Goal: Find contact information: Find contact information

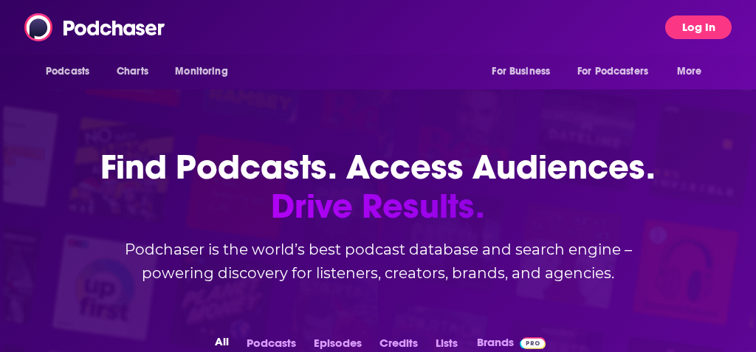
click at [705, 20] on button "Log In" at bounding box center [698, 28] width 66 height 24
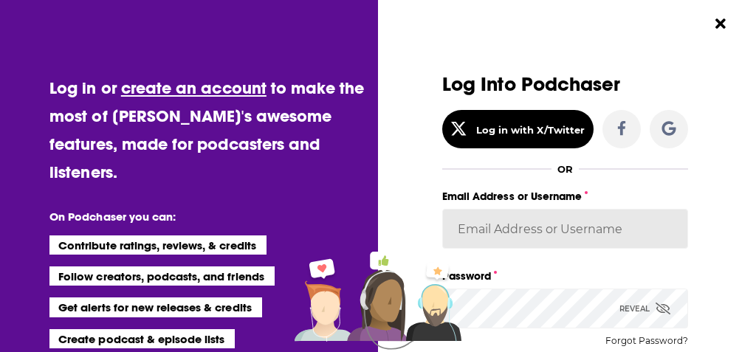
type input "SuzNiles"
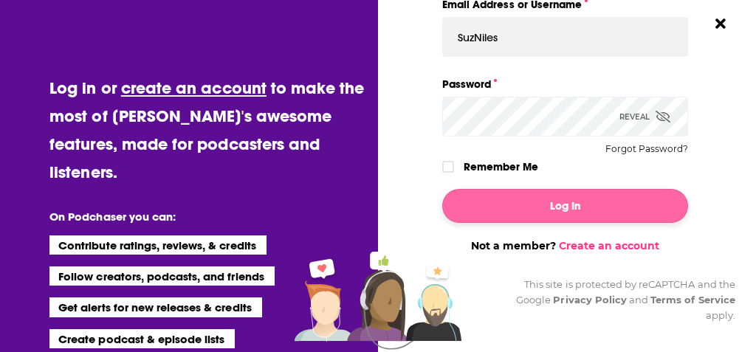
click at [520, 207] on button "Log In" at bounding box center [565, 206] width 246 height 34
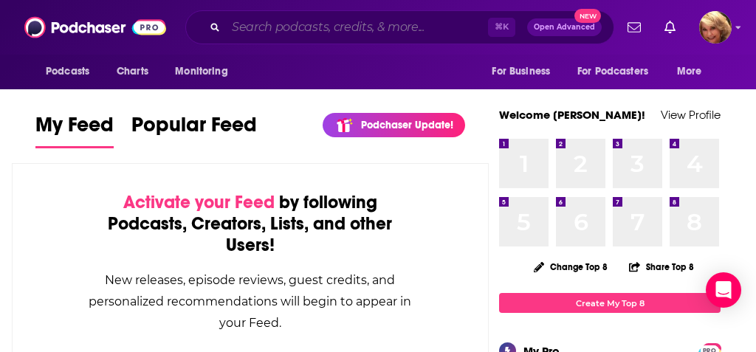
click at [235, 21] on input "Search podcasts, credits, & more..." at bounding box center [357, 28] width 262 height 24
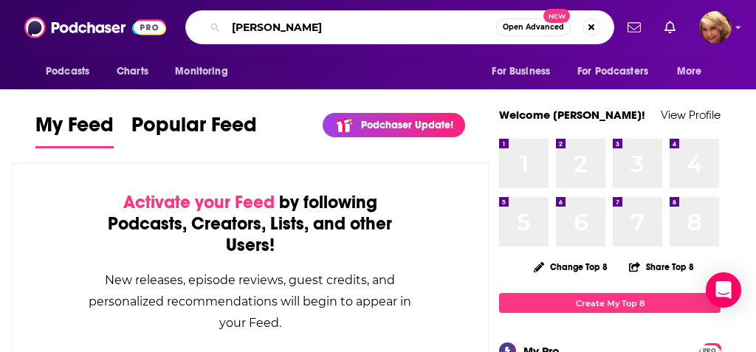
type input "[PERSON_NAME]"
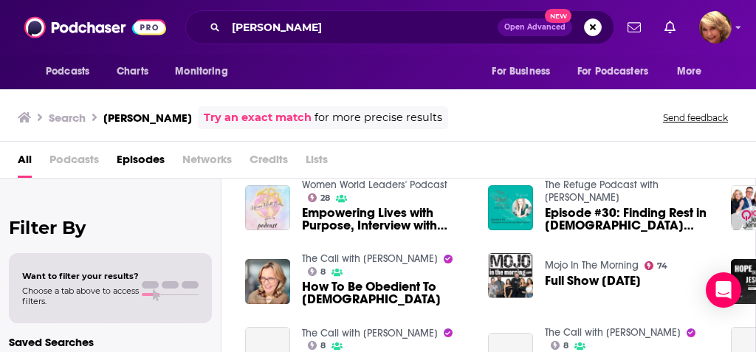
scroll to position [32, 0]
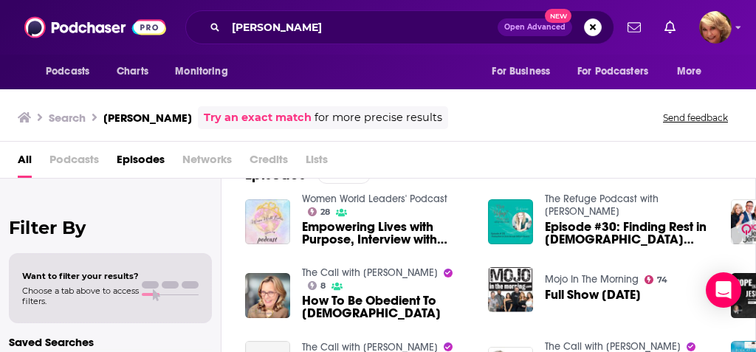
click at [382, 237] on span "Empowering Lives with Purpose, Interview with [PERSON_NAME]" at bounding box center [386, 233] width 168 height 25
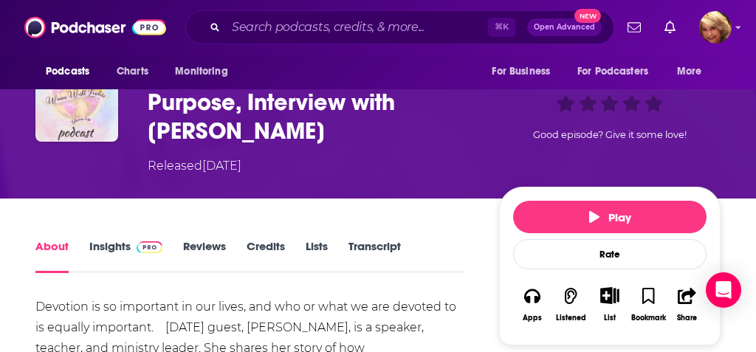
scroll to position [128, 0]
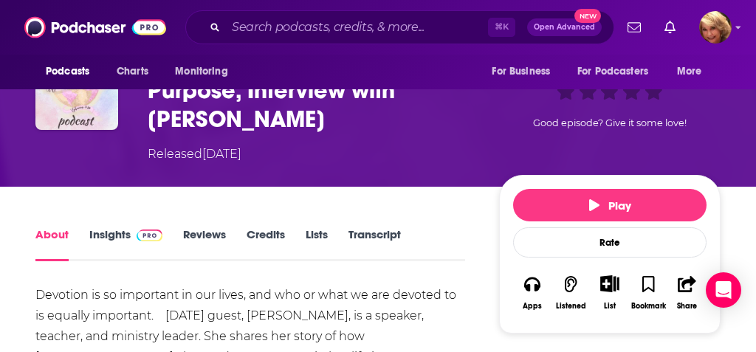
click at [124, 227] on div "About Insights Reviews Credits Lists Transcript" at bounding box center [250, 243] width 430 height 36
click at [112, 230] on link "Insights" at bounding box center [125, 244] width 73 height 34
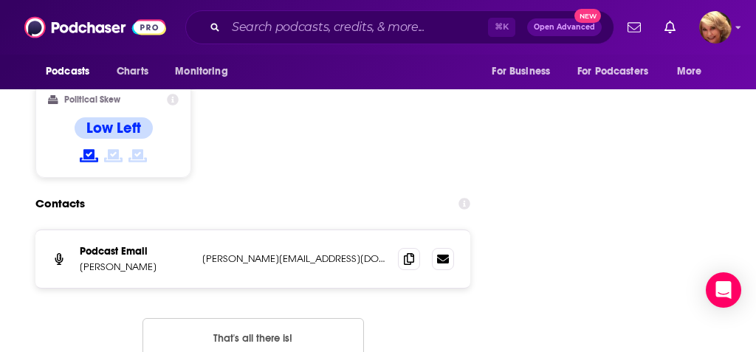
scroll to position [1790, 0]
drag, startPoint x: 348, startPoint y: 172, endPoint x: 197, endPoint y: 171, distance: 151.4
click at [197, 230] on div "Podcast Email [PERSON_NAME] [PERSON_NAME][EMAIL_ADDRESS][DOMAIN_NAME] [PERSON_N…" at bounding box center [252, 259] width 435 height 58
copy p "[PERSON_NAME][EMAIL_ADDRESS][DOMAIN_NAME]"
